Goal: Browse casually: Explore the website without a specific task or goal

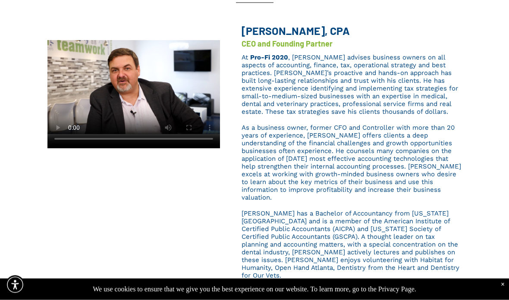
scroll to position [170, 0]
click at [127, 89] on video at bounding box center [133, 87] width 173 height 123
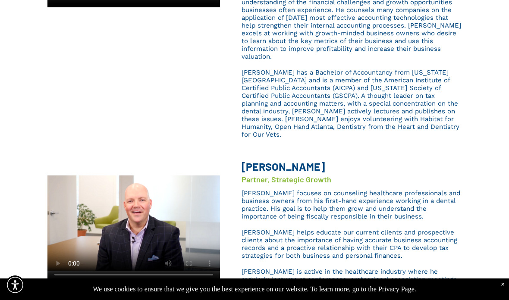
scroll to position [318, 0]
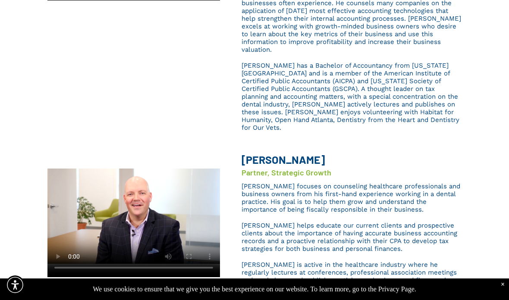
click at [133, 200] on video at bounding box center [133, 217] width 173 height 122
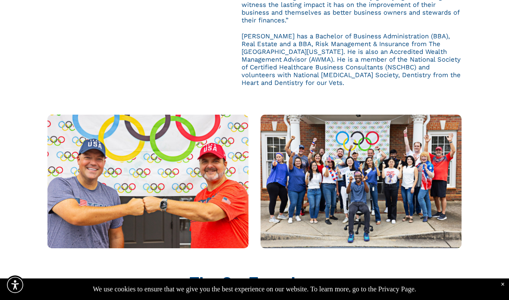
scroll to position [664, 0]
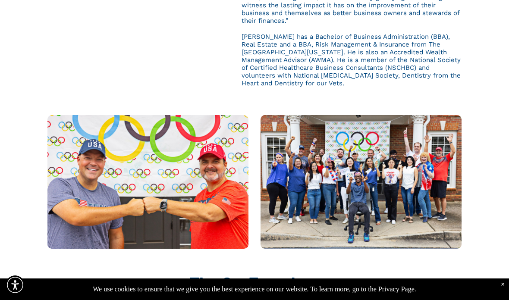
click at [388, 204] on img at bounding box center [361, 182] width 201 height 134
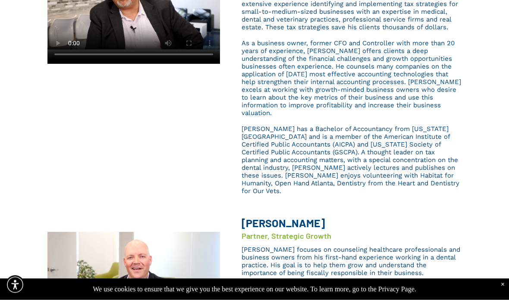
scroll to position [0, 0]
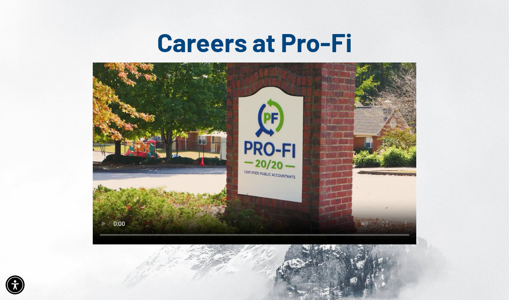
scroll to position [138, 0]
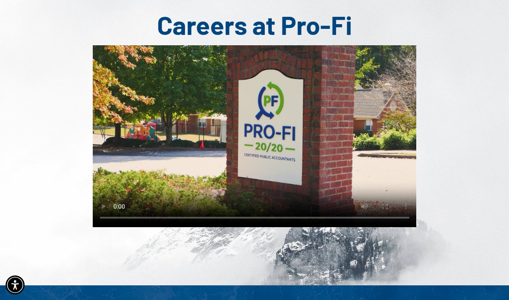
click at [258, 137] on video at bounding box center [255, 136] width 324 height 182
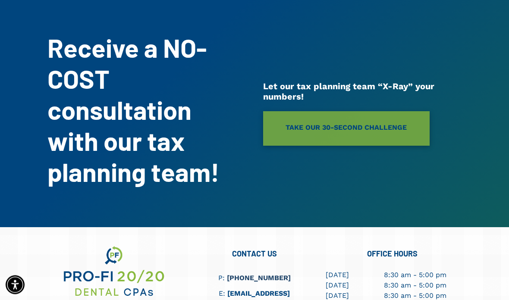
scroll to position [351, 0]
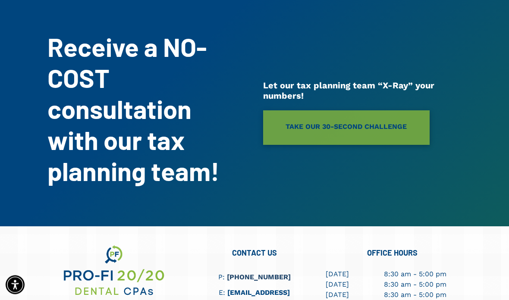
click at [482, 209] on div "Receive a NO-COST consultation with our tax planning team! Let our tax planning…" at bounding box center [254, 109] width 509 height 236
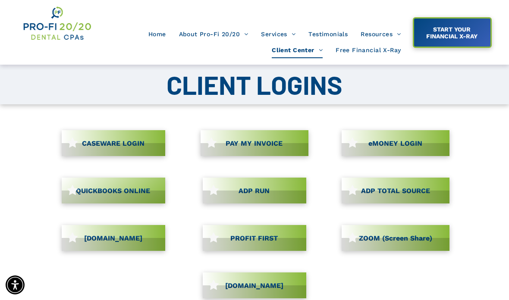
scroll to position [0, 0]
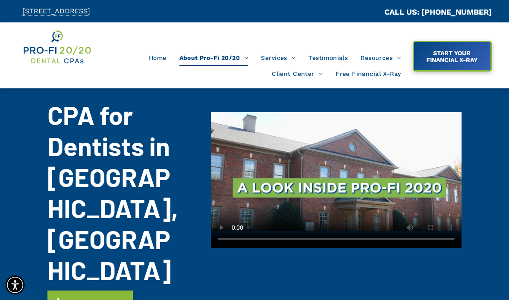
click at [339, 174] on video at bounding box center [336, 172] width 251 height 154
click at [356, 183] on video at bounding box center [336, 172] width 251 height 154
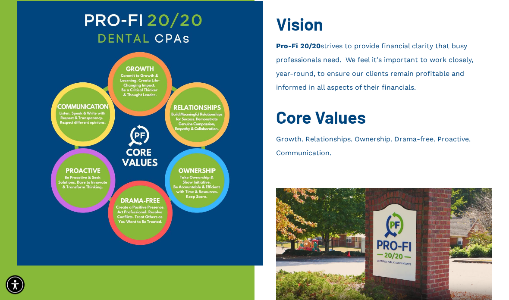
scroll to position [472, 0]
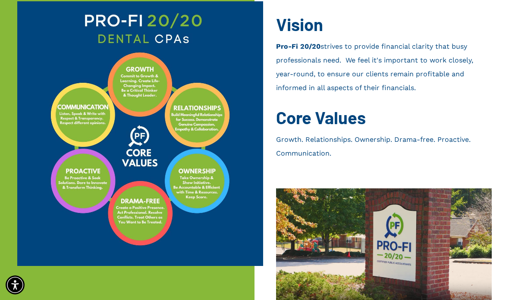
click at [384, 189] on video at bounding box center [384, 249] width 216 height 154
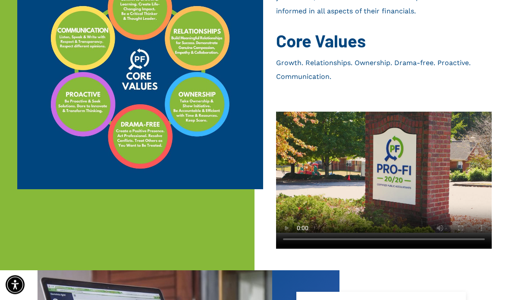
scroll to position [549, 0]
click at [413, 129] on video at bounding box center [384, 172] width 216 height 154
click at [381, 111] on video at bounding box center [384, 172] width 216 height 154
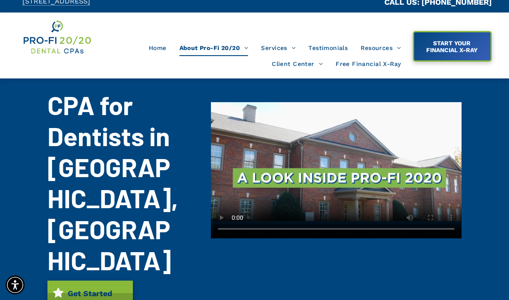
scroll to position [0, 0]
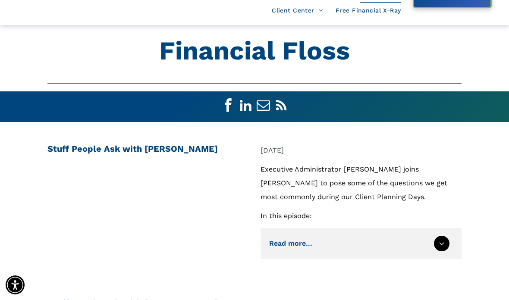
scroll to position [63, 0]
